Goal: Task Accomplishment & Management: Manage account settings

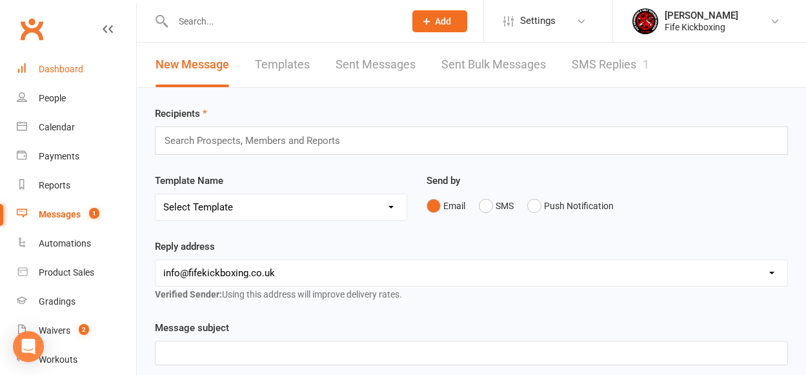
click at [59, 64] on div "Dashboard" at bounding box center [61, 69] width 45 height 10
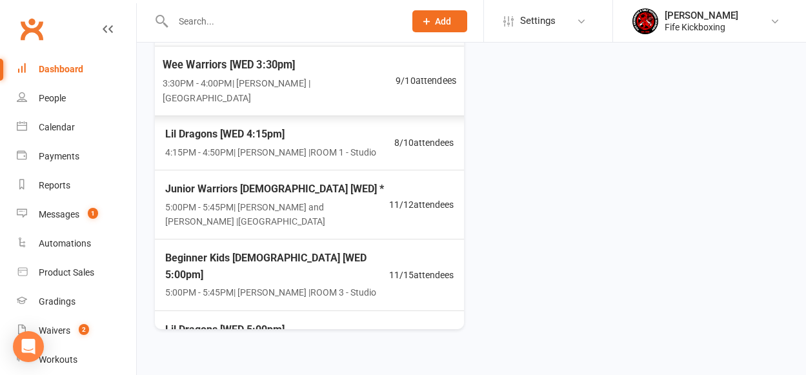
scroll to position [268, 0]
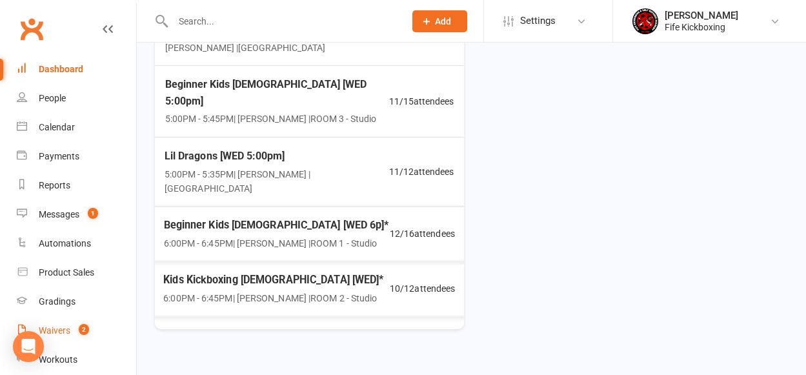
click at [64, 325] on div "Waivers" at bounding box center [55, 330] width 32 height 10
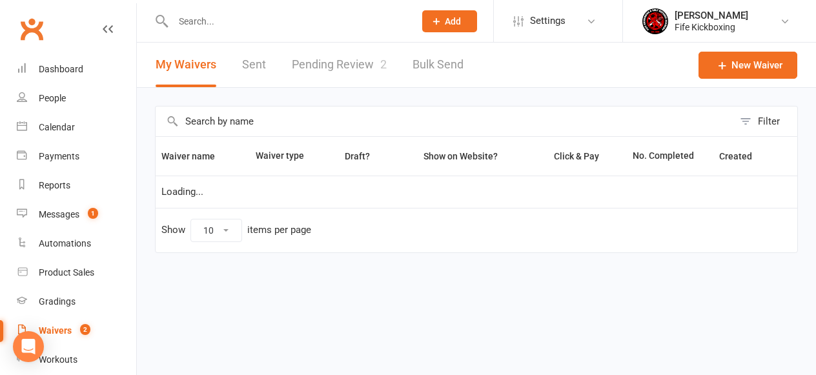
select select "100"
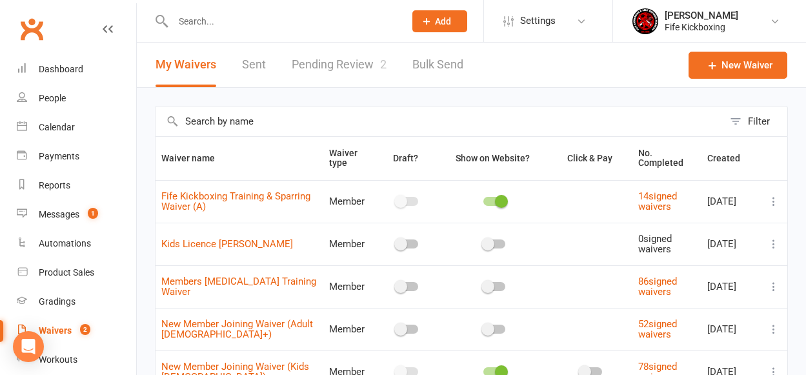
click at [349, 69] on link "Pending Review 2" at bounding box center [339, 65] width 95 height 45
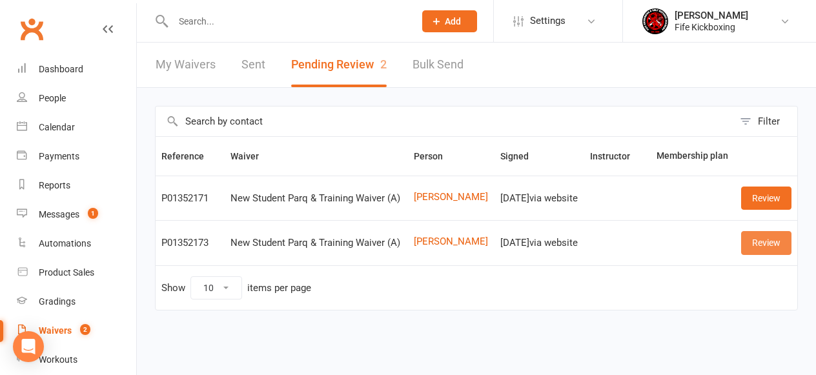
click at [775, 251] on link "Review" at bounding box center [766, 242] width 50 height 23
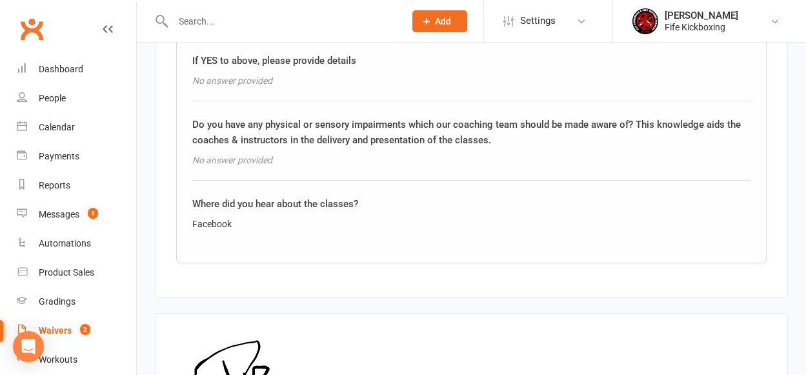
scroll to position [1699, 0]
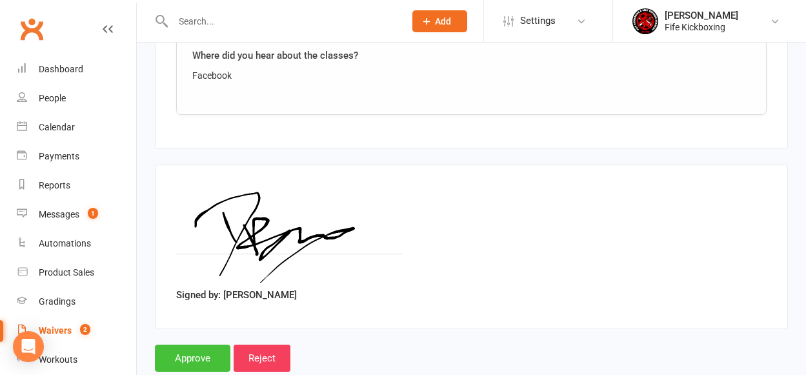
click at [196, 345] on input "Approve" at bounding box center [193, 358] width 76 height 27
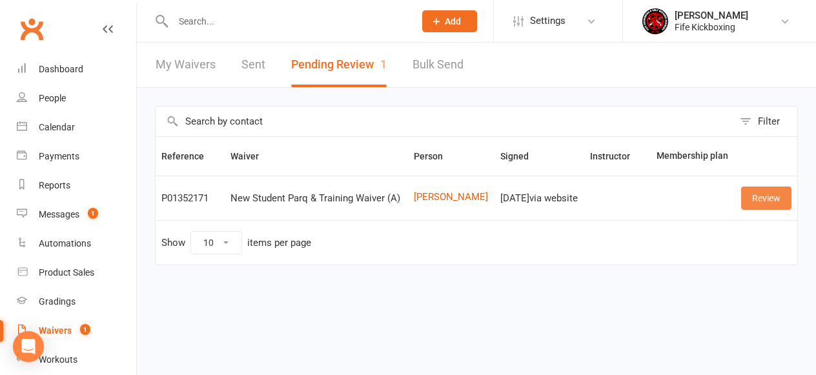
click at [750, 207] on link "Review" at bounding box center [766, 198] width 50 height 23
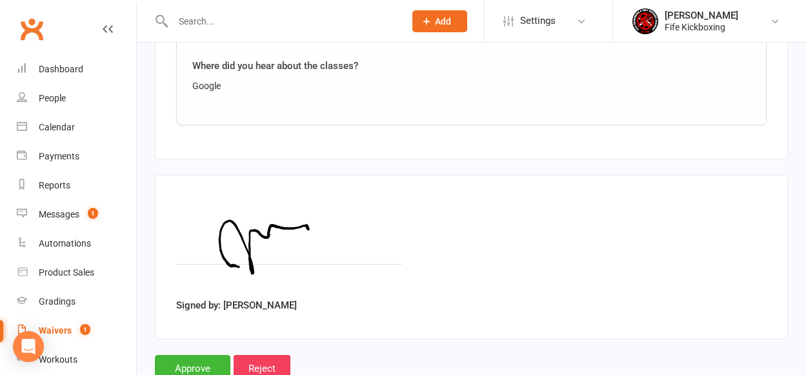
scroll to position [1699, 0]
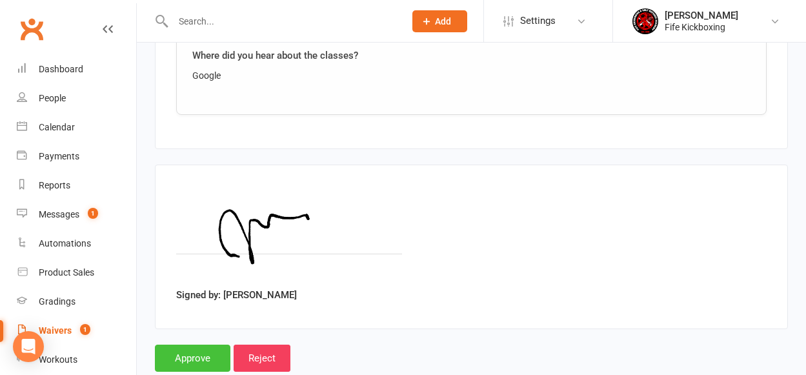
click at [218, 345] on input "Approve" at bounding box center [193, 358] width 76 height 27
